Goal: Transaction & Acquisition: Purchase product/service

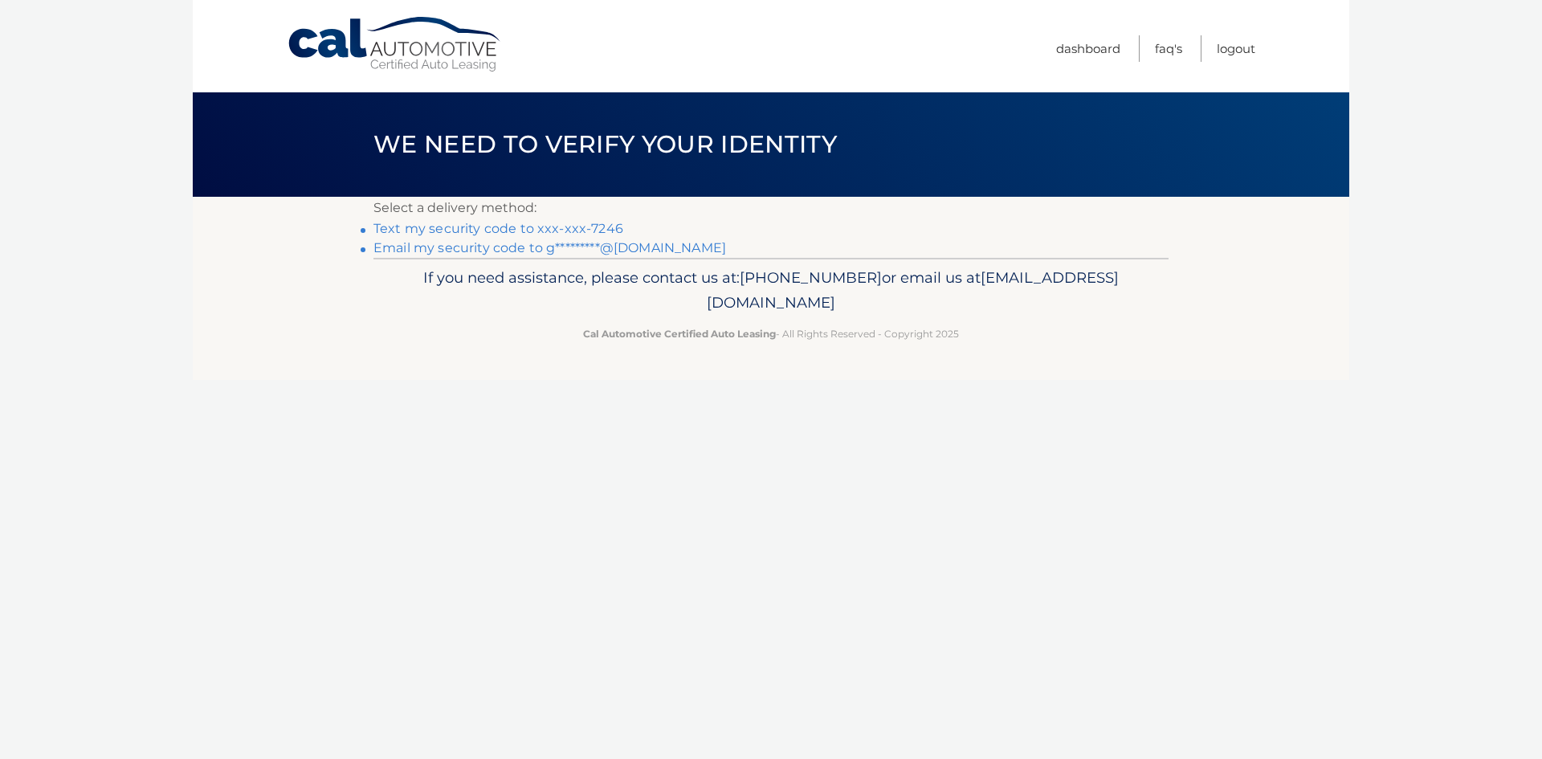
click at [554, 255] on link "Email my security code to g*********@[DOMAIN_NAME]" at bounding box center [549, 247] width 353 height 15
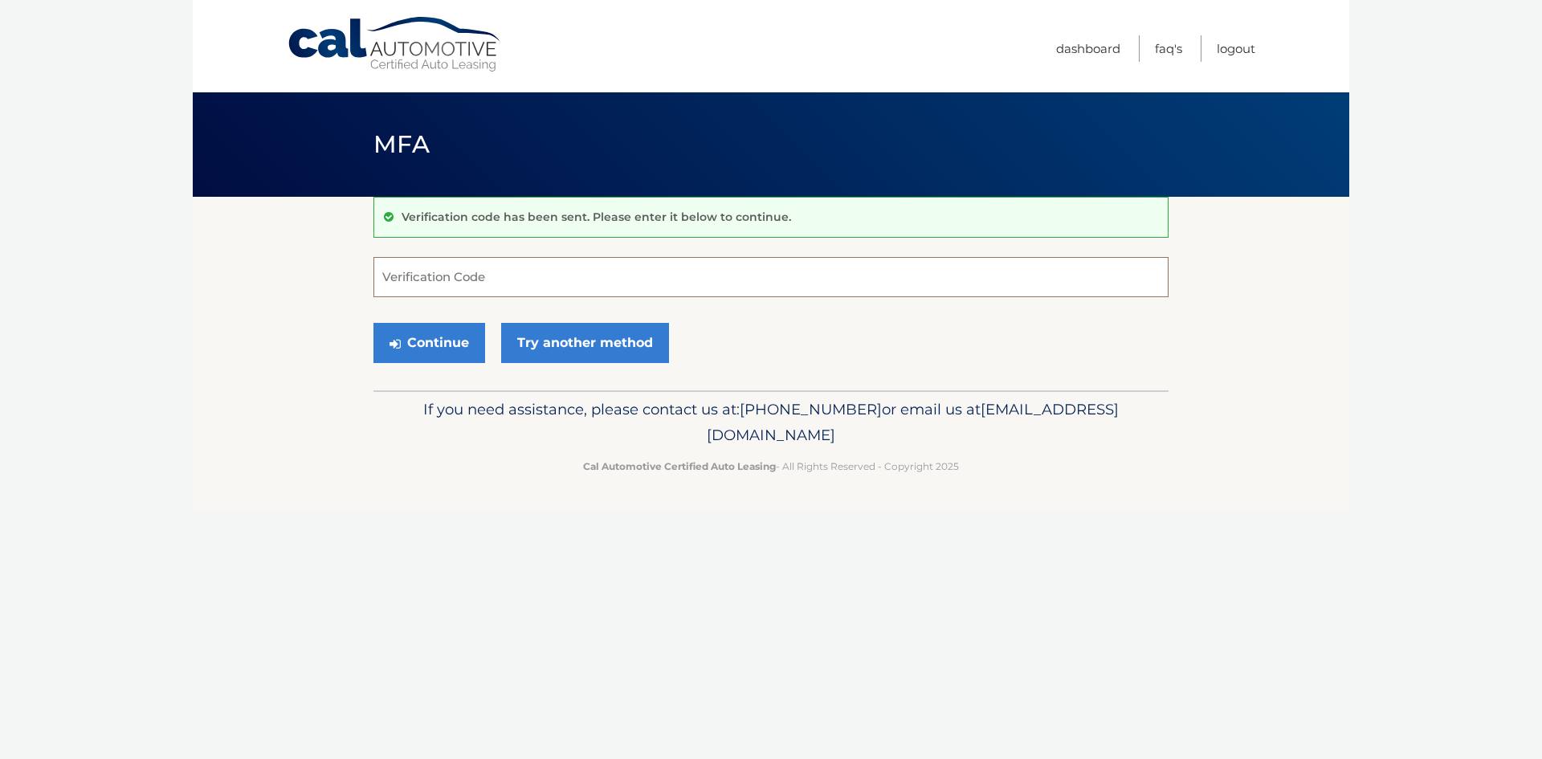
click at [475, 277] on input "Verification Code" at bounding box center [770, 277] width 795 height 40
type input "279930"
click at [410, 363] on button "Continue" at bounding box center [429, 343] width 112 height 40
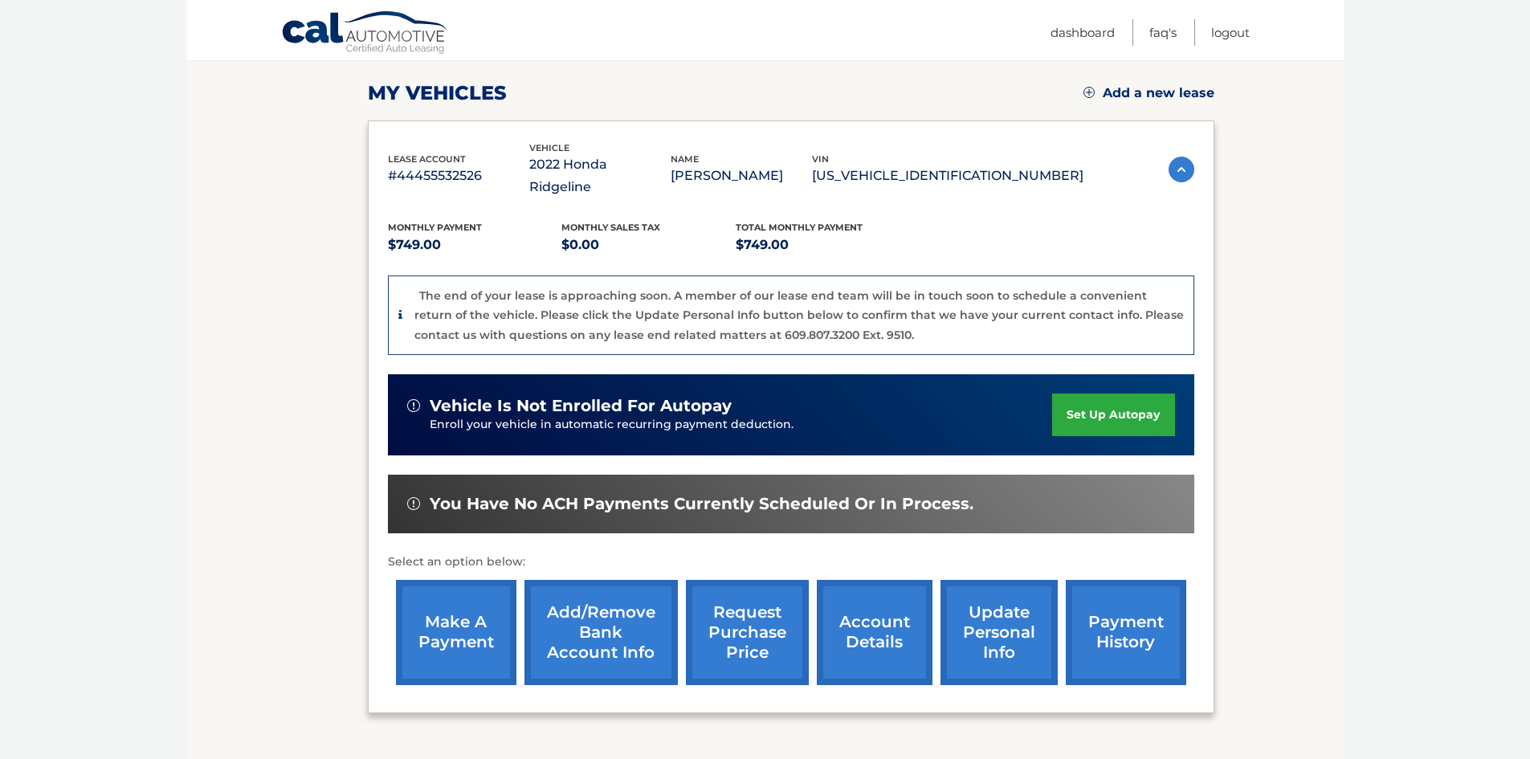
scroll to position [241, 0]
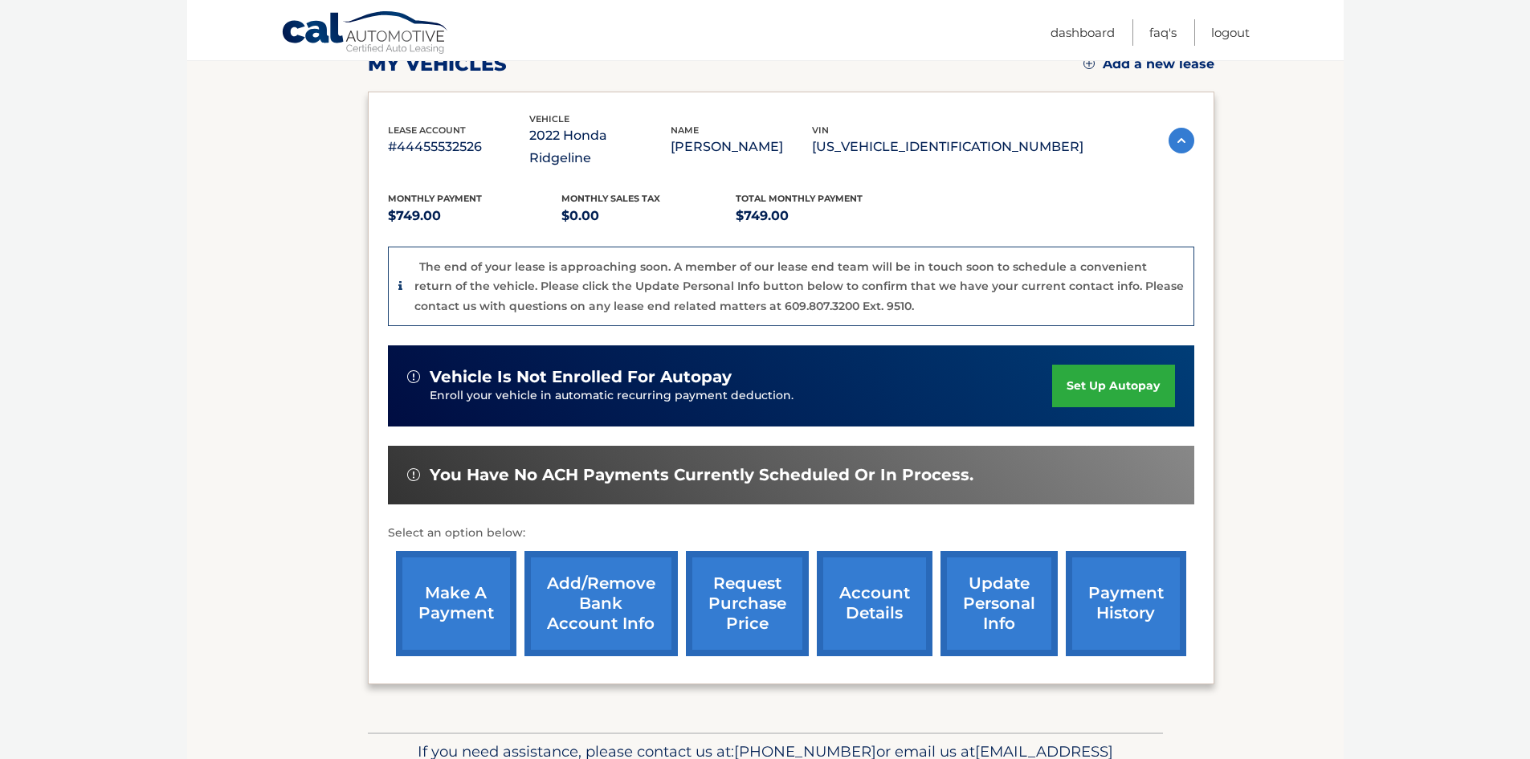
click at [432, 581] on link "make a payment" at bounding box center [456, 603] width 120 height 105
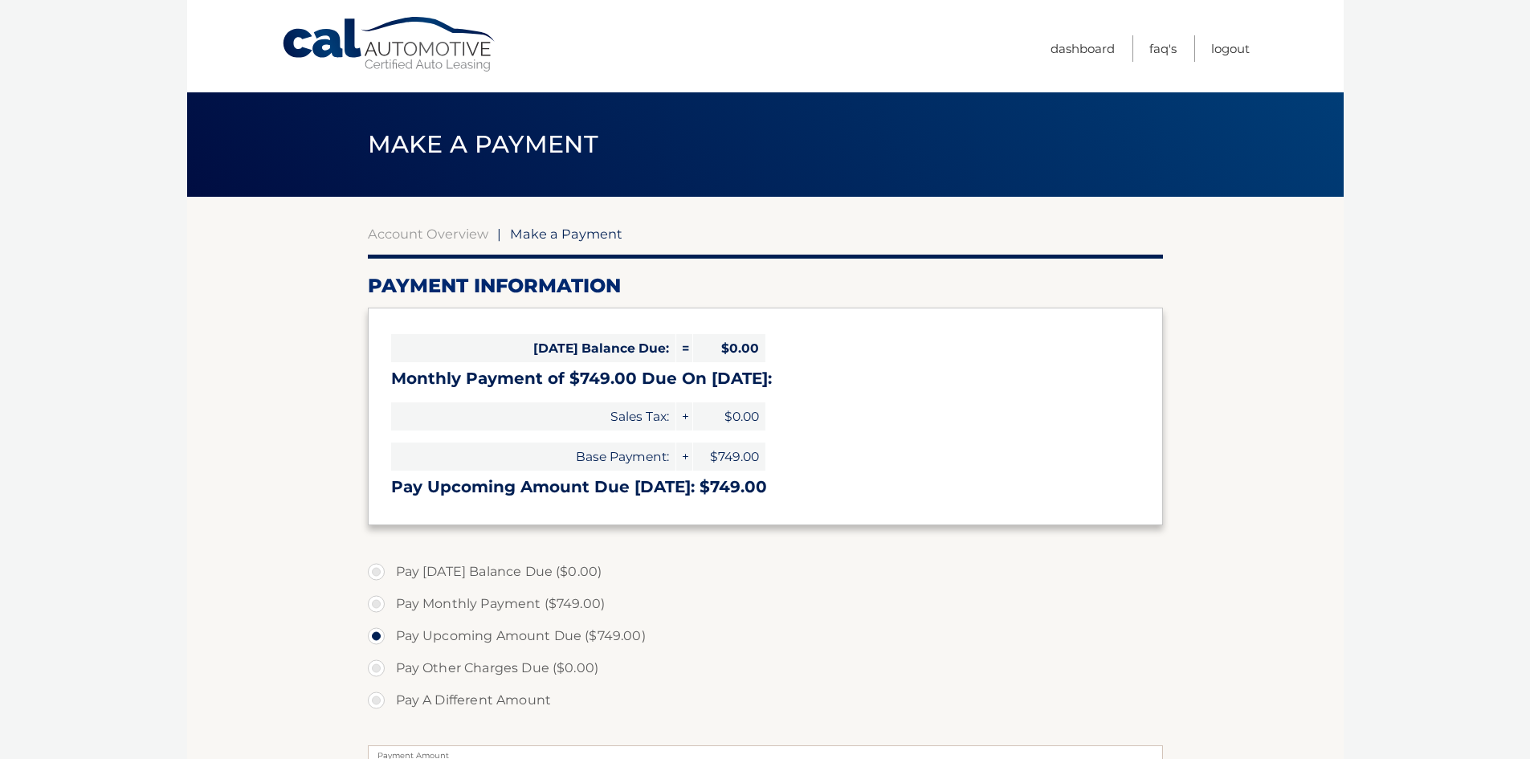
select select "OGMxMjc0ZmEtMjM0Mi00ZDM5LTkyODQtYjliMTYxMWVjMDEz"
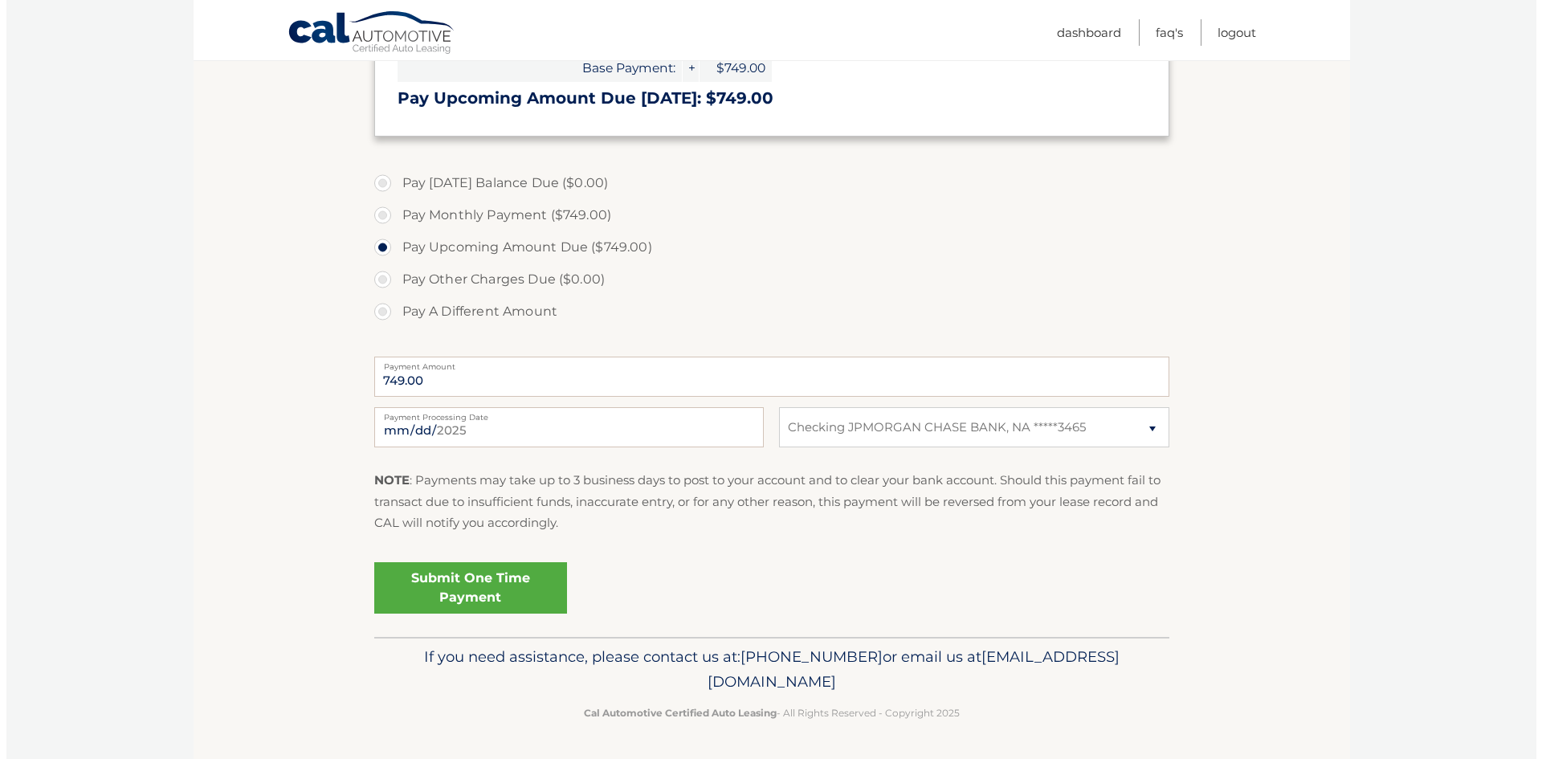
scroll to position [482, 0]
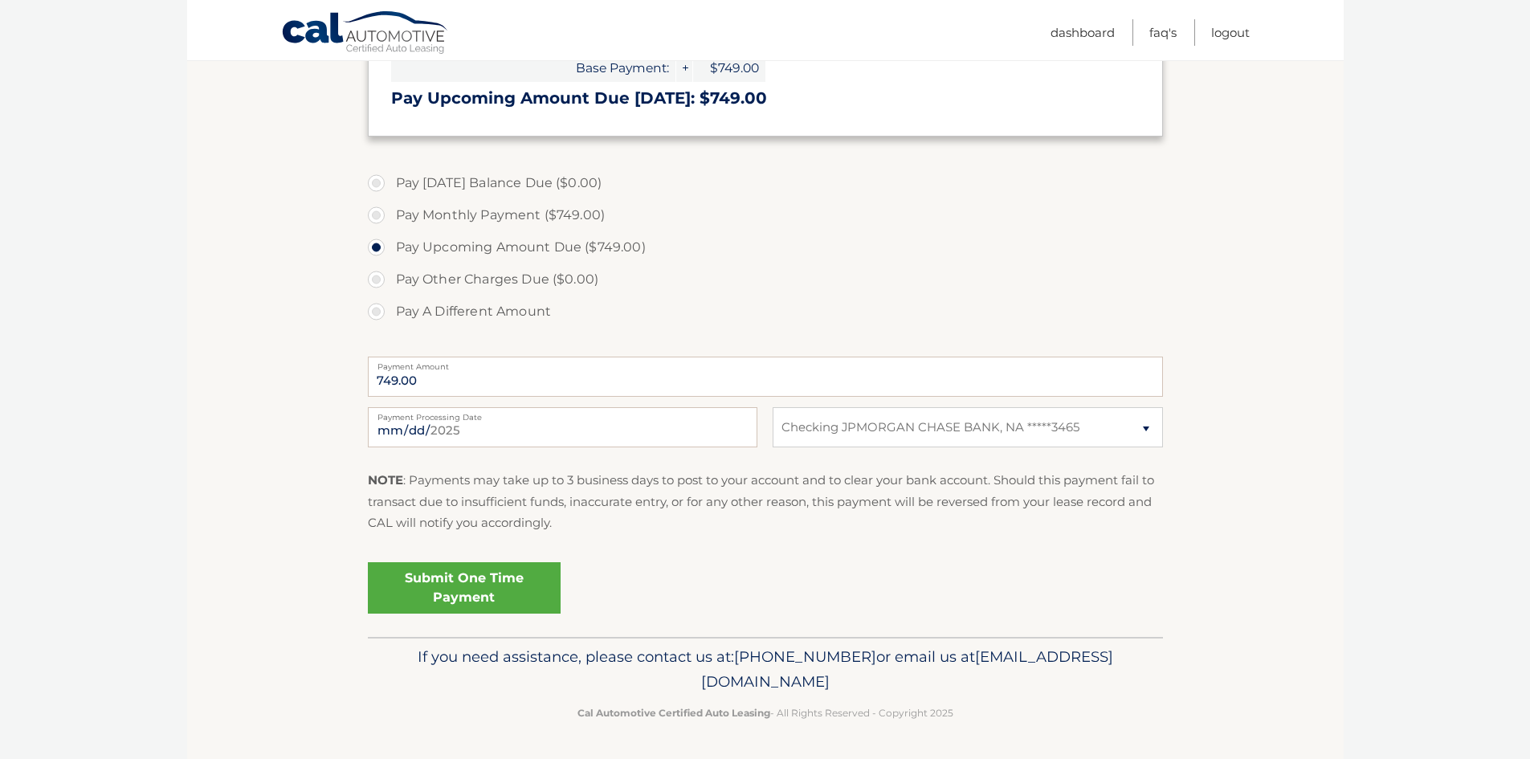
click at [502, 582] on link "Submit One Time Payment" at bounding box center [464, 587] width 193 height 51
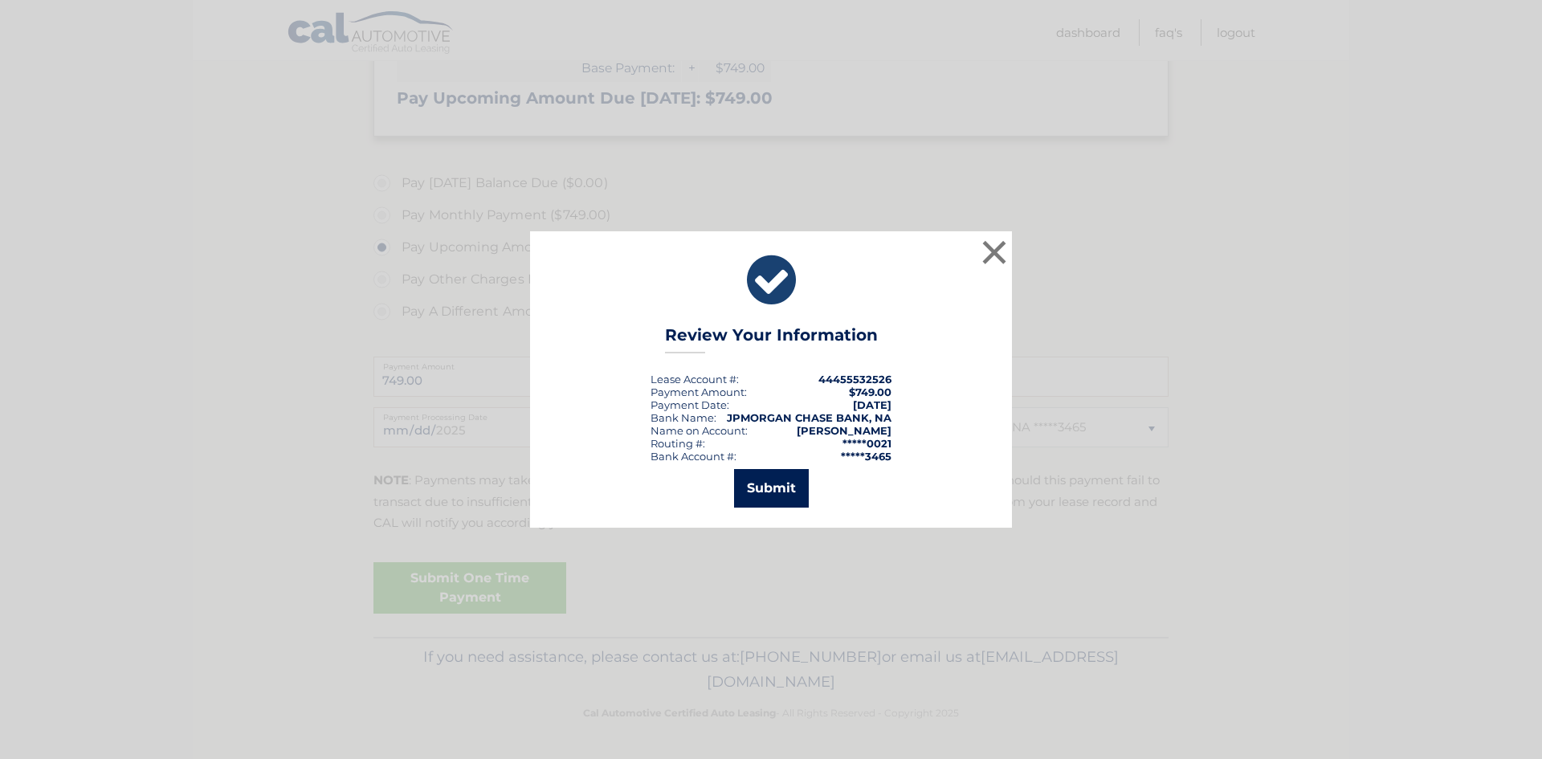
click at [759, 493] on button "Submit" at bounding box center [771, 488] width 75 height 39
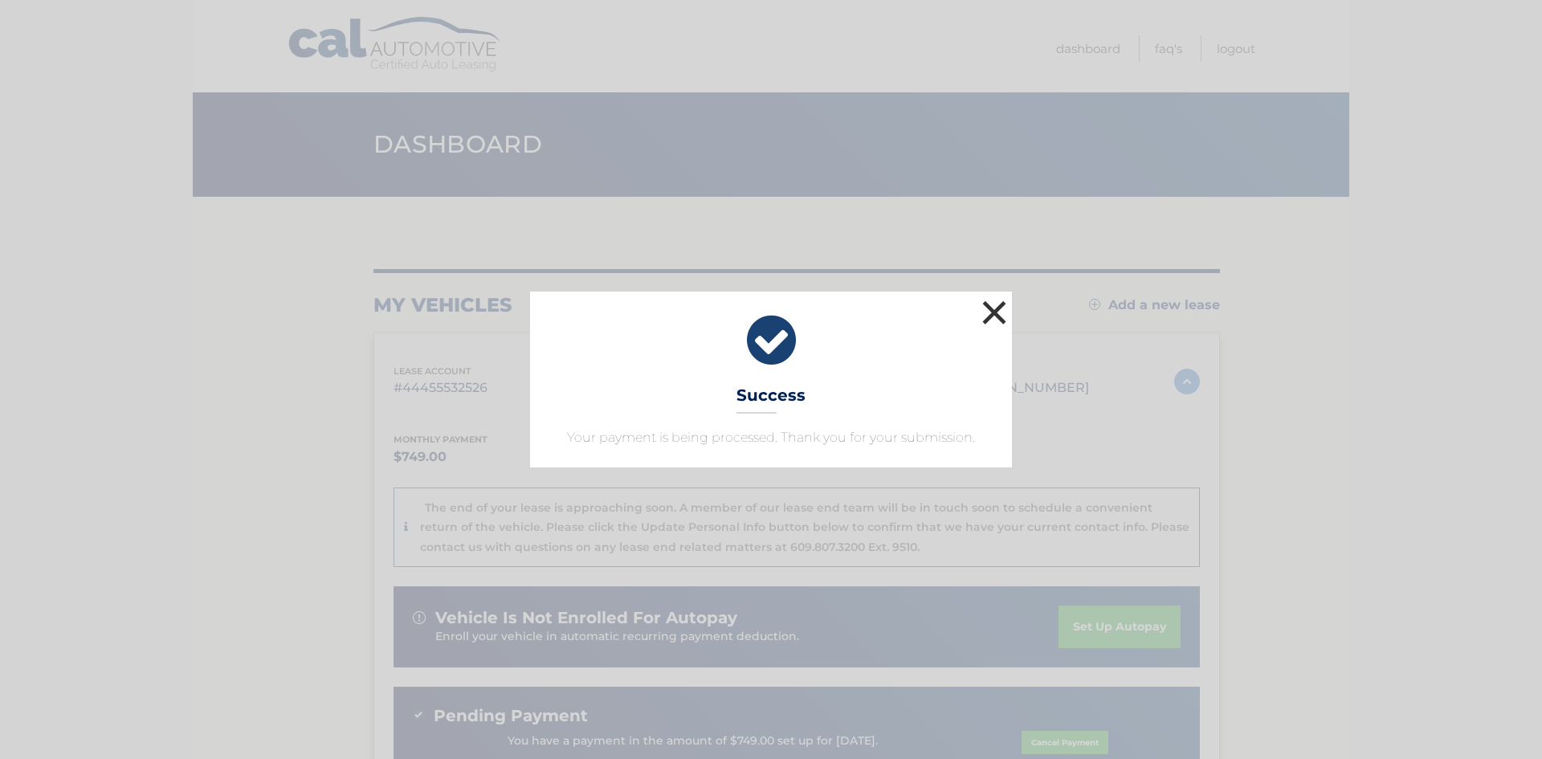
click at [992, 296] on button "×" at bounding box center [994, 312] width 32 height 32
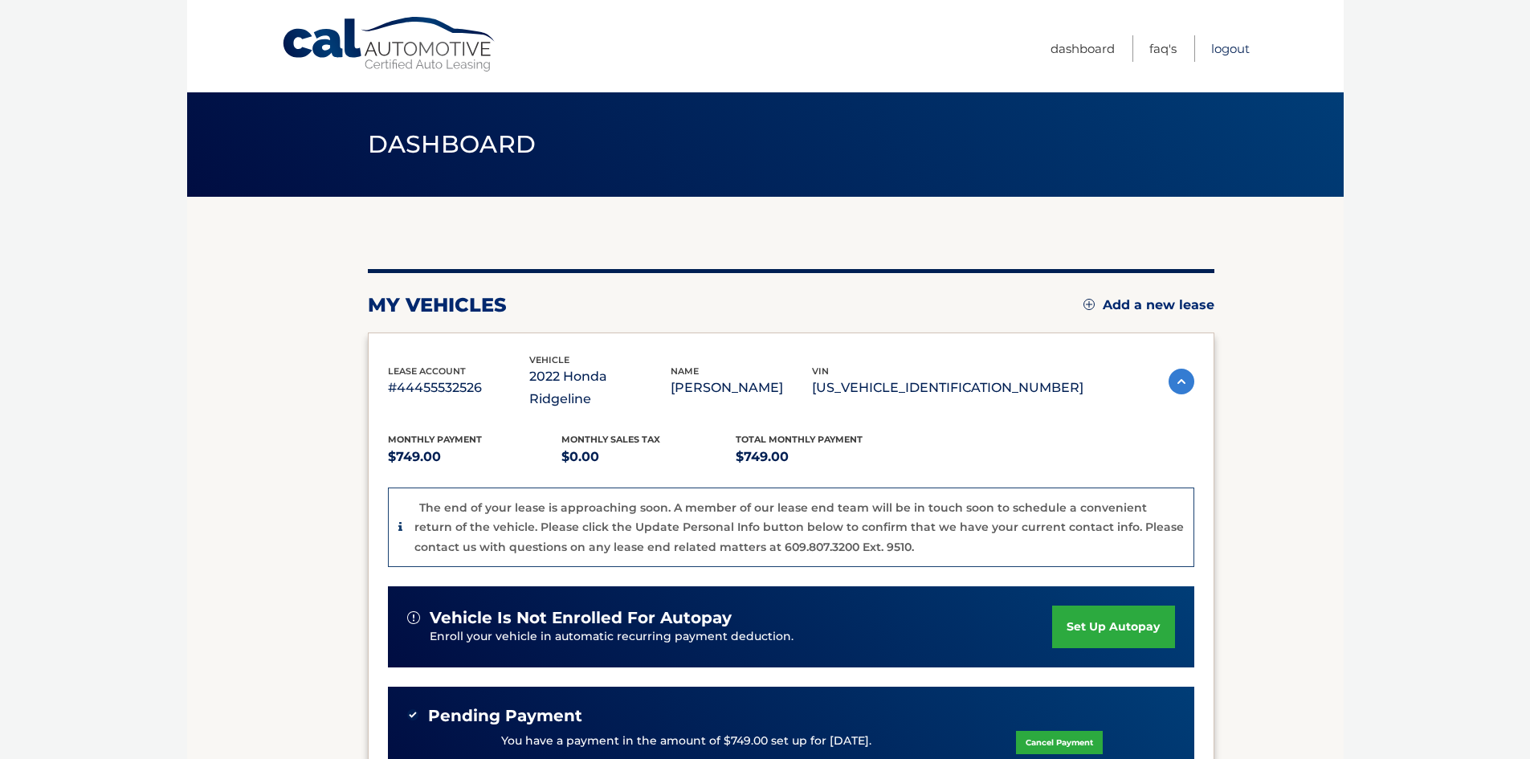
click at [1225, 47] on link "Logout" at bounding box center [1230, 48] width 39 height 27
